Goal: Manage account settings

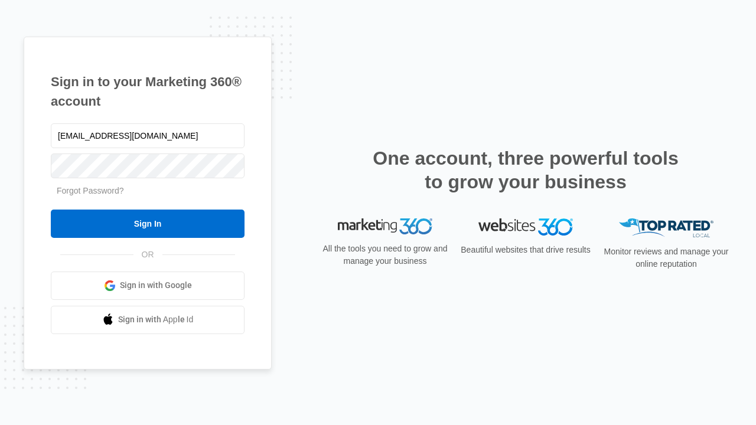
type input "[EMAIL_ADDRESS][DOMAIN_NAME]"
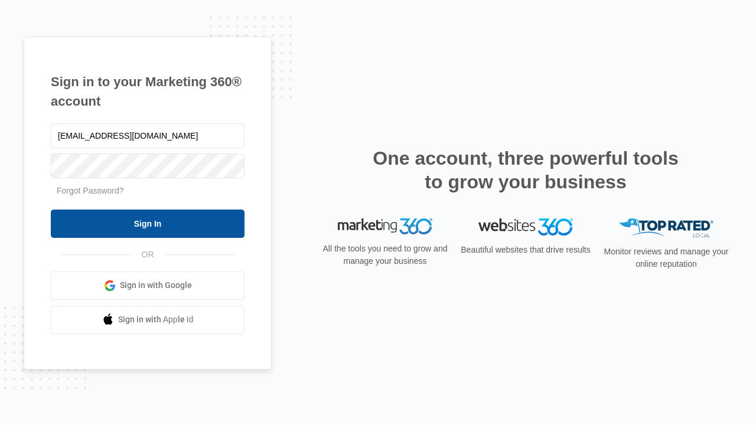
click at [148, 223] on input "Sign In" at bounding box center [148, 224] width 194 height 28
